Goal: Task Accomplishment & Management: Manage account settings

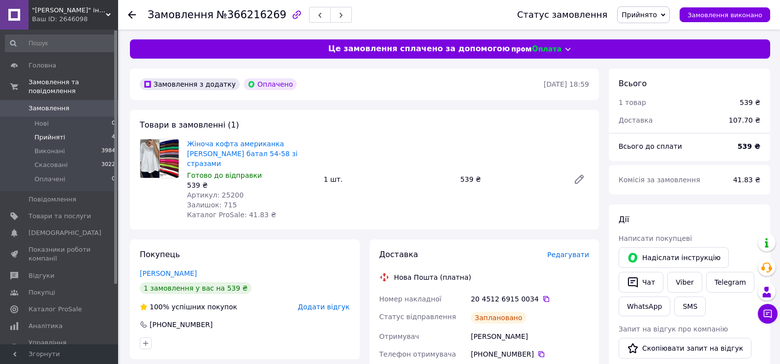
click at [63, 130] on li "Прийняті 4" at bounding box center [60, 137] width 121 height 14
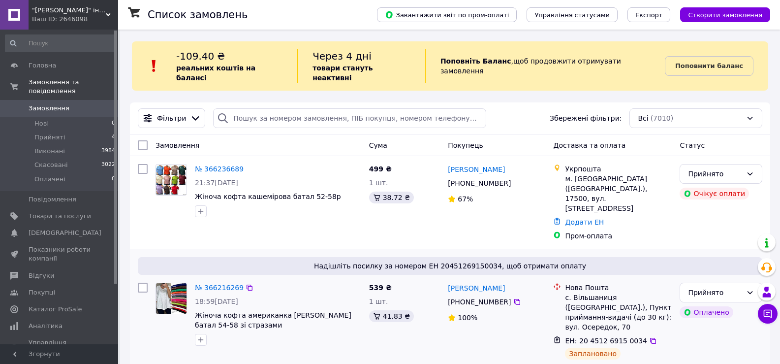
click at [73, 130] on li "Прийняті 4" at bounding box center [60, 137] width 121 height 14
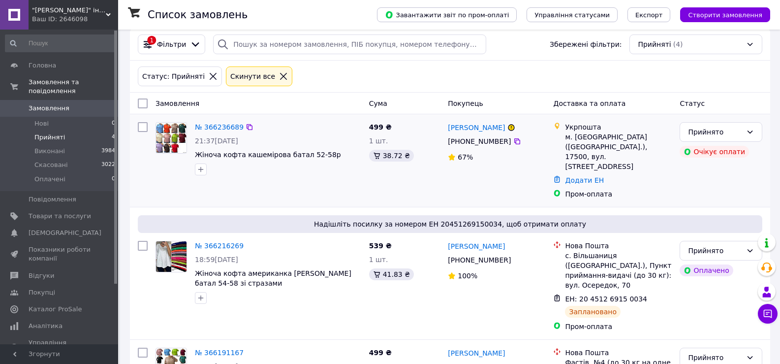
scroll to position [148, 0]
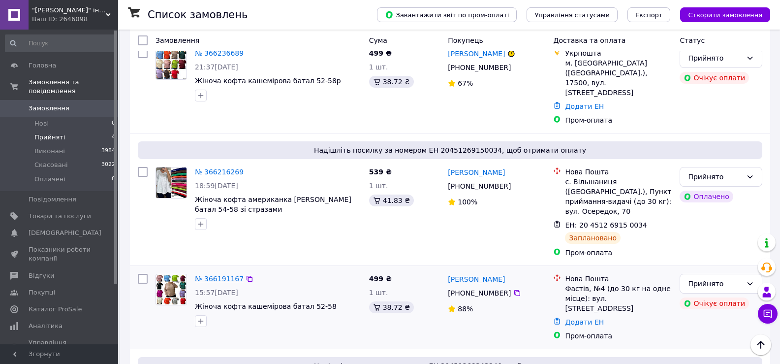
click at [217, 275] on link "№ 366191167" at bounding box center [219, 279] width 49 height 8
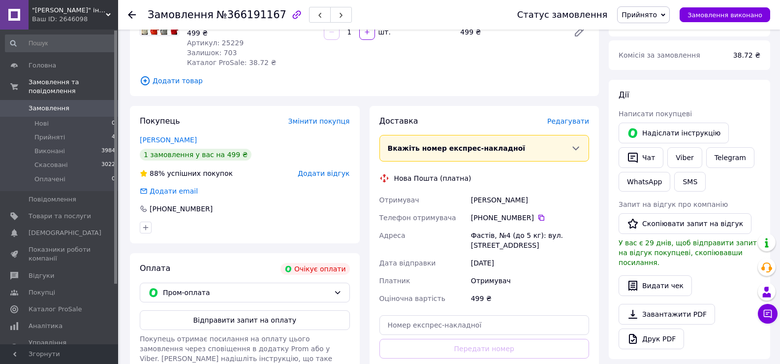
scroll to position [98, 0]
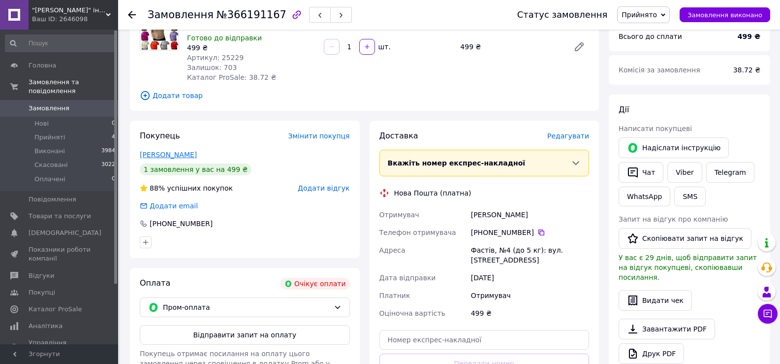
click at [174, 151] on link "[PERSON_NAME]" at bounding box center [168, 155] width 57 height 8
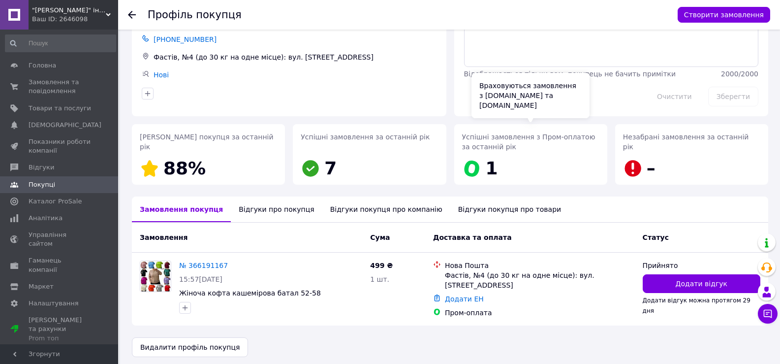
scroll to position [57, 0]
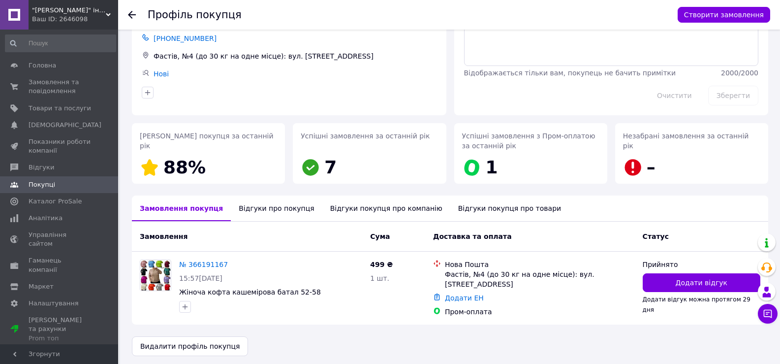
click at [248, 211] on div "Відгуки про покупця" at bounding box center [276, 208] width 91 height 26
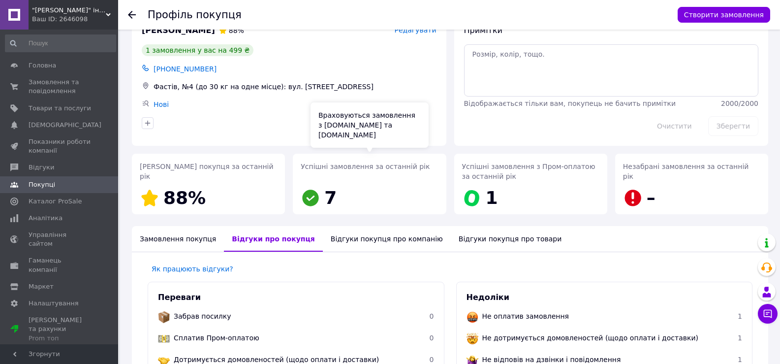
scroll to position [0, 0]
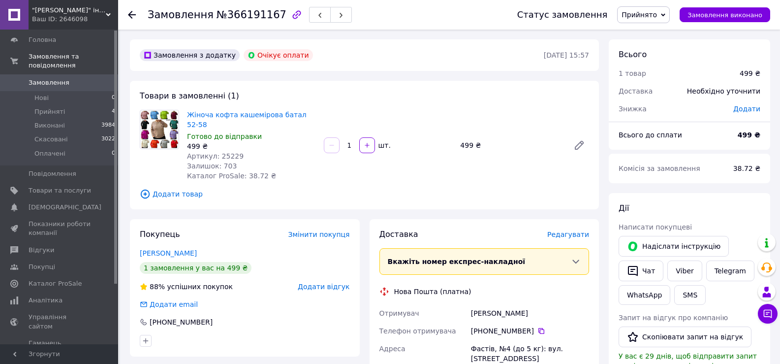
scroll to position [49, 0]
